Goal: Information Seeking & Learning: Understand process/instructions

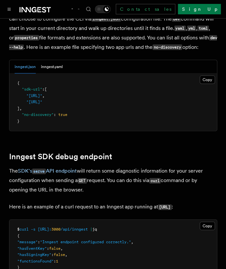
scroll to position [1848, 0]
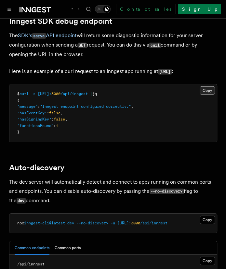
click at [207, 95] on button "Copy Copied" at bounding box center [207, 90] width 15 height 8
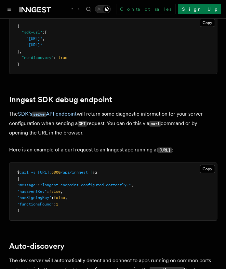
scroll to position [1769, 0]
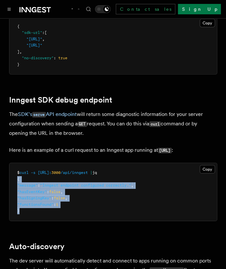
drag, startPoint x: 18, startPoint y: 186, endPoint x: 22, endPoint y: 220, distance: 34.1
click at [22, 220] on pre "$ curl -s http://localhost: 3000 /api/inngest | jq { "message" : "Inngest endpo…" at bounding box center [112, 192] width 207 height 58
copy code "{ "message" : "Inngest endpoint configured correctly." , "hasEventKey" : false …"
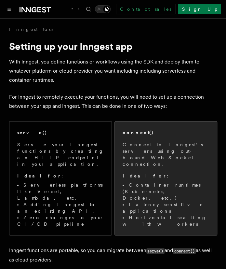
click at [132, 181] on li "Container runtimes (Kubernetes, Docker, etc.)" at bounding box center [166, 191] width 86 height 20
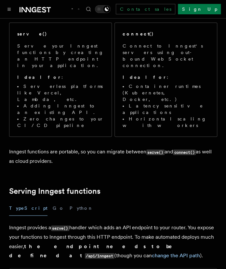
scroll to position [98, 0]
